Goal: Obtain resource: Obtain resource

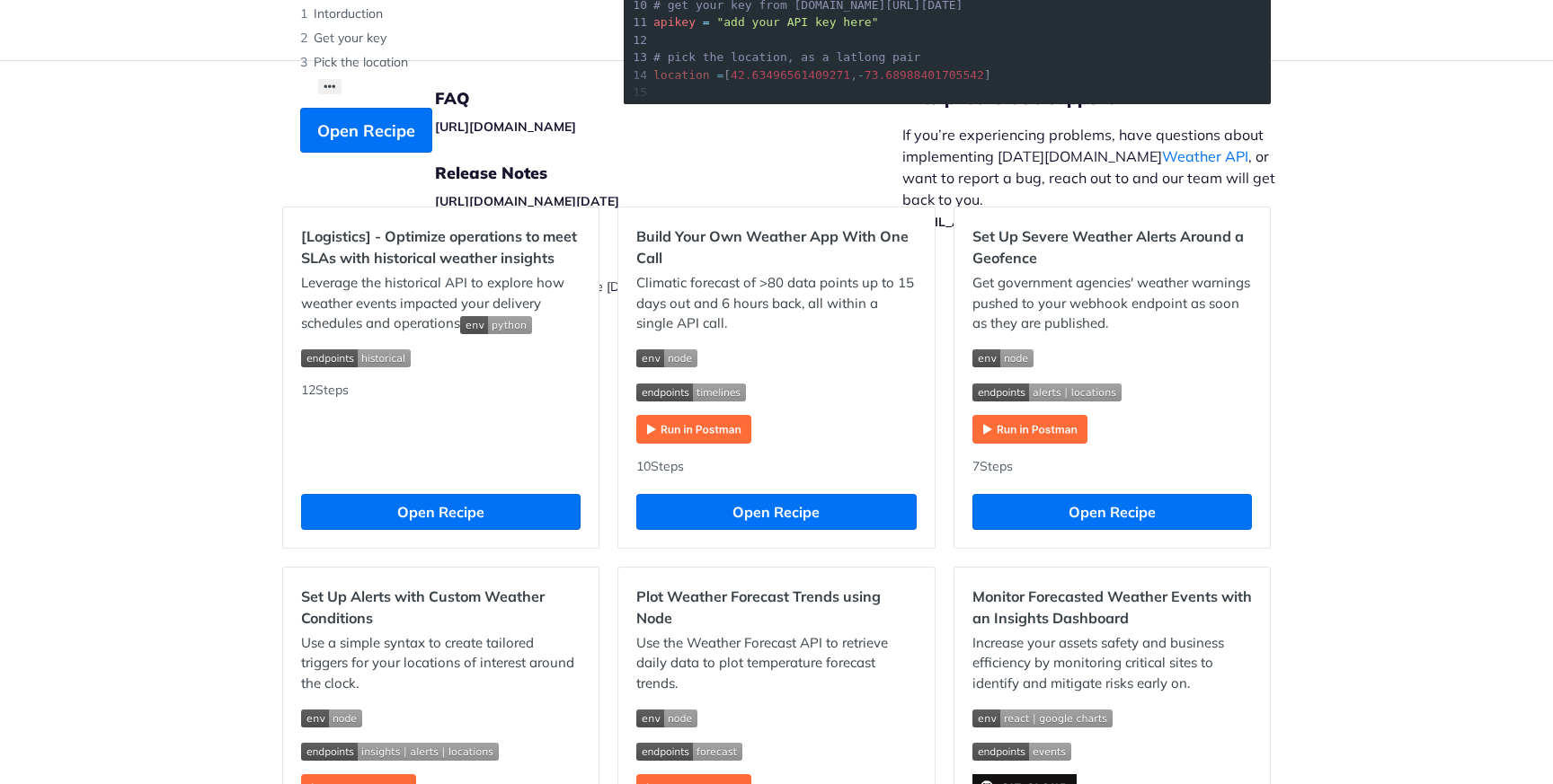
scroll to position [378, 0]
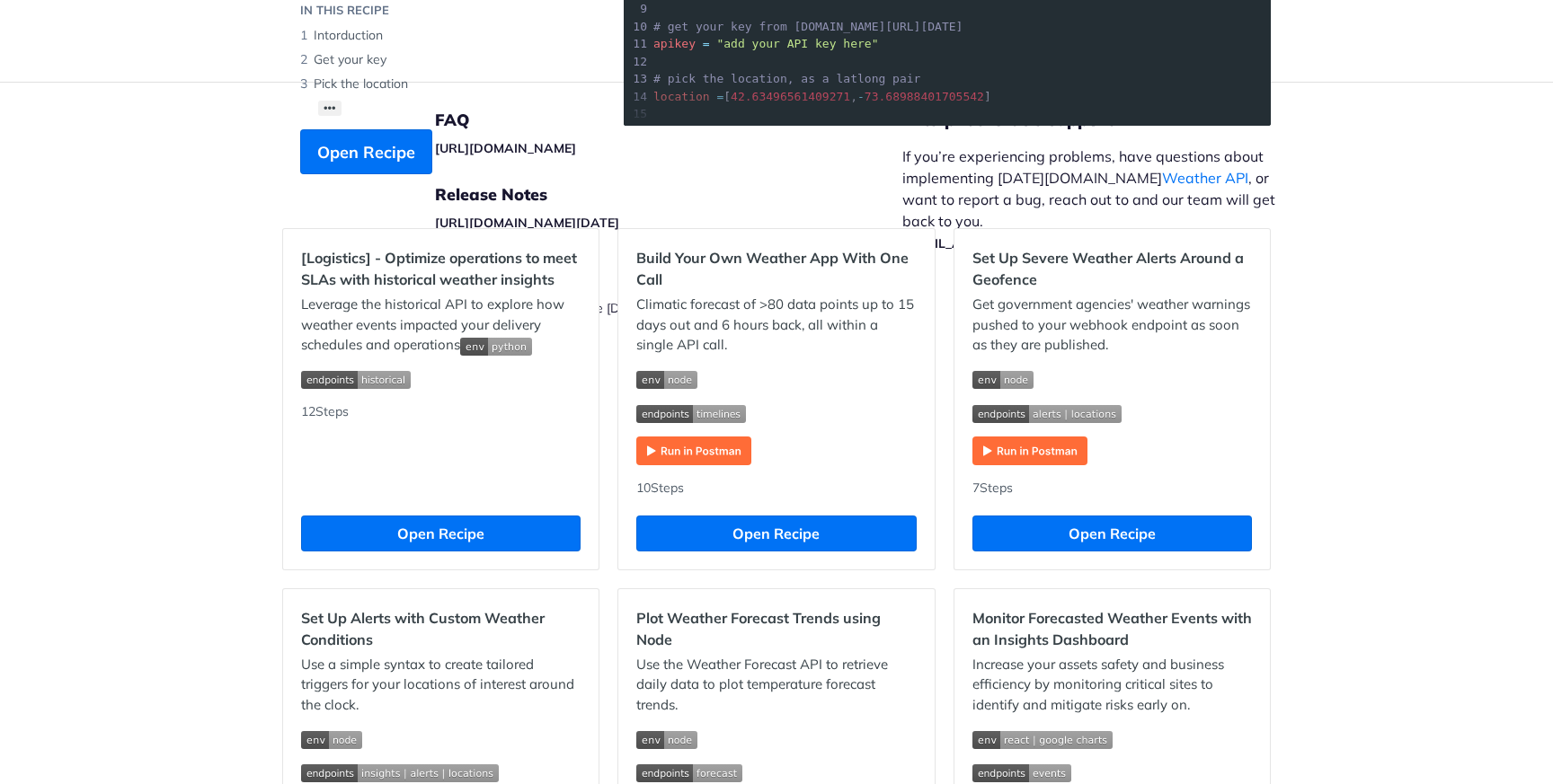
click at [808, 320] on p "Climatic forecast of >80 data points up to 15 days out and 6 hours back, all wi…" at bounding box center [776, 325] width 279 height 61
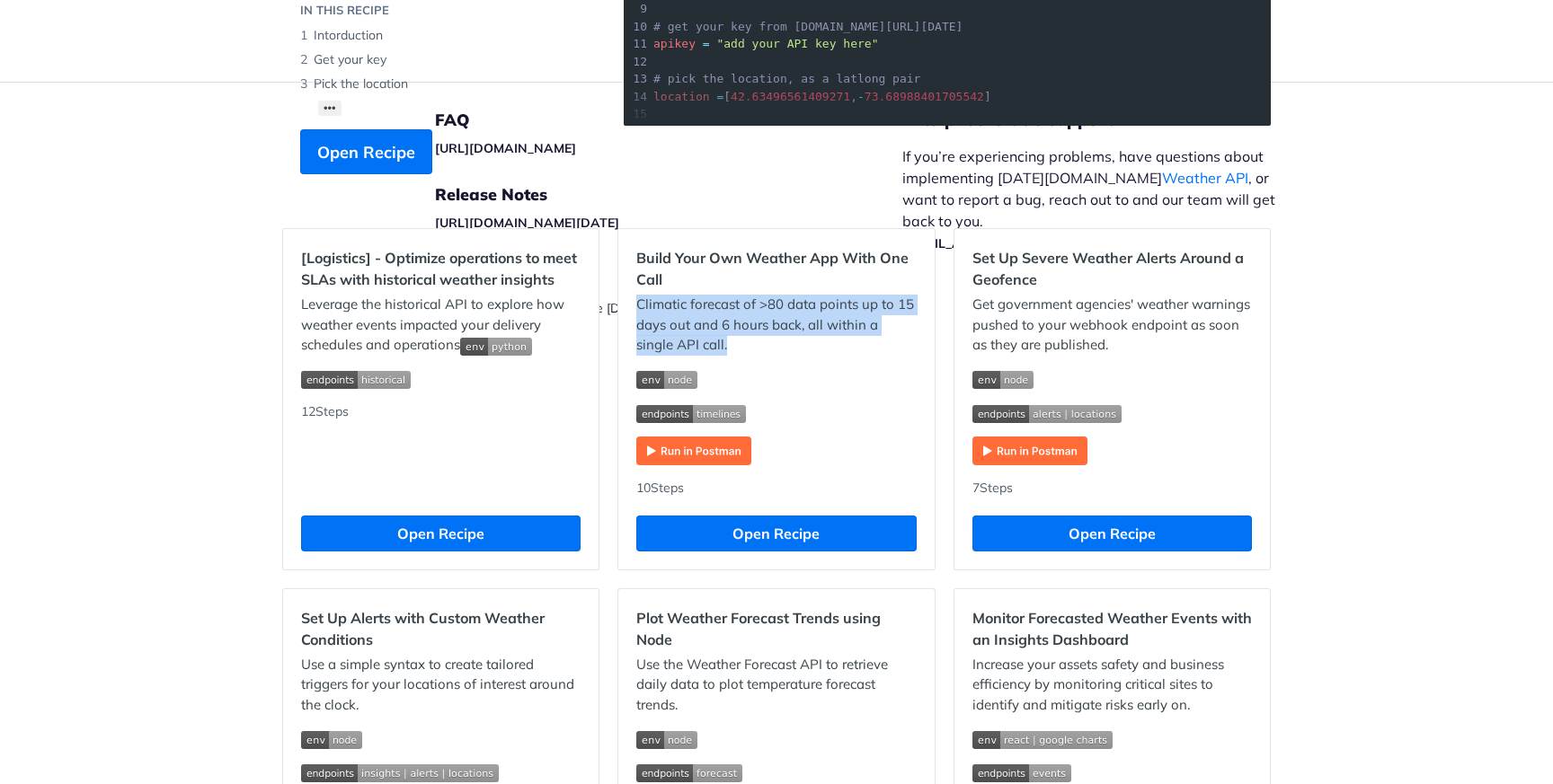
click at [778, 308] on p "Climatic forecast of >80 data points up to 15 days out and 6 hours back, all wi…" at bounding box center [776, 325] width 279 height 61
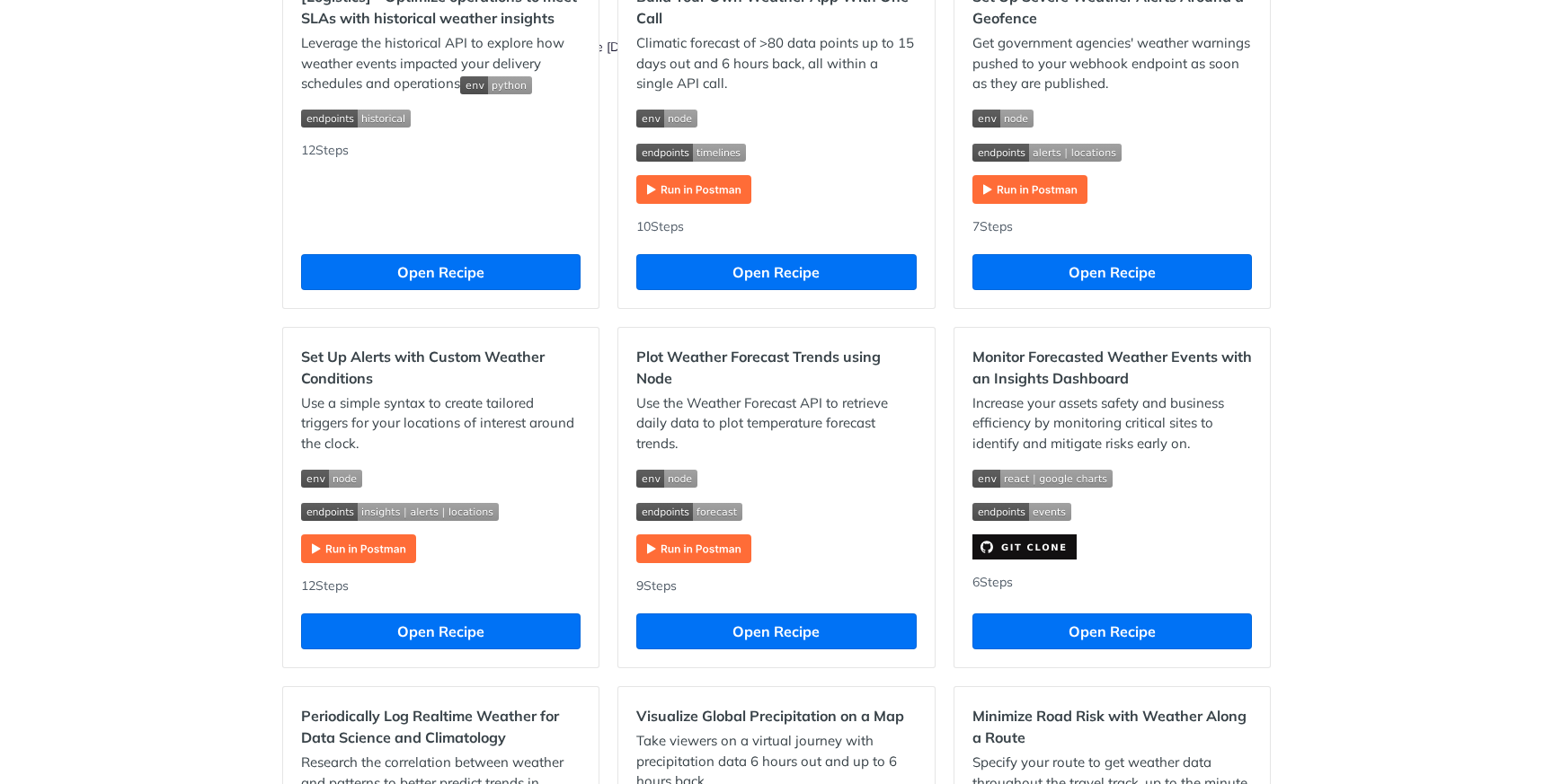
scroll to position [0, 0]
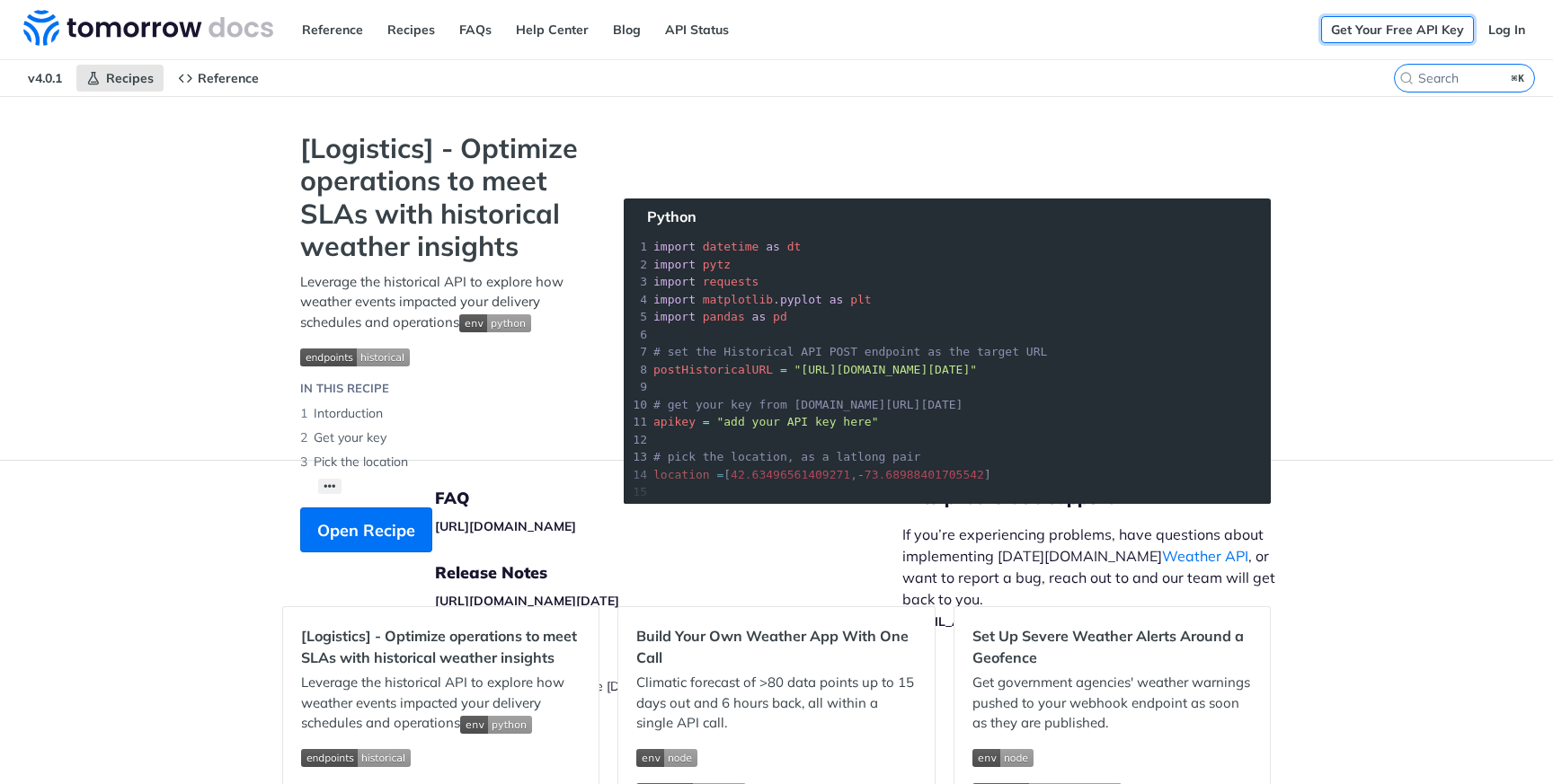
click at [1425, 31] on link "Get Your Free API Key" at bounding box center [1397, 29] width 153 height 27
click at [1397, 25] on link "Get Your Free API Key" at bounding box center [1397, 29] width 153 height 27
